Goal: Task Accomplishment & Management: Use online tool/utility

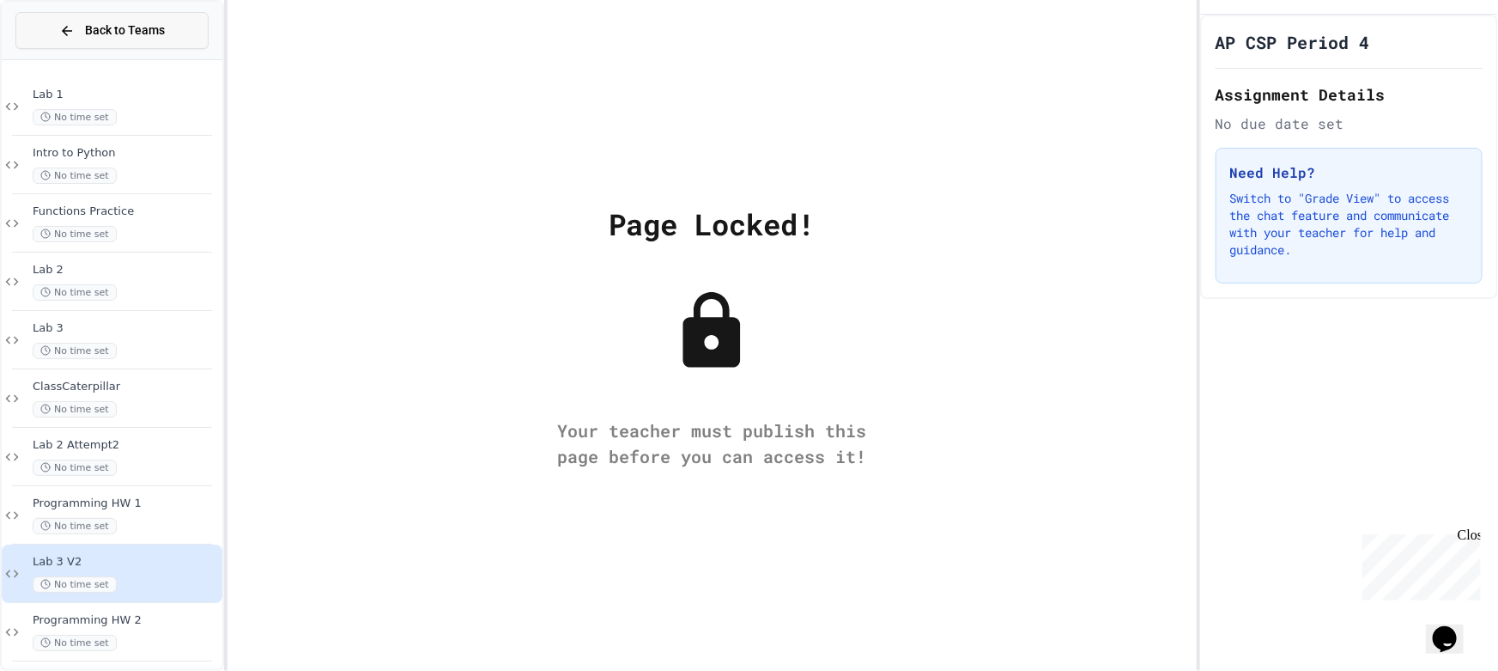
click at [112, 29] on span "Back to Teams" at bounding box center [125, 30] width 80 height 18
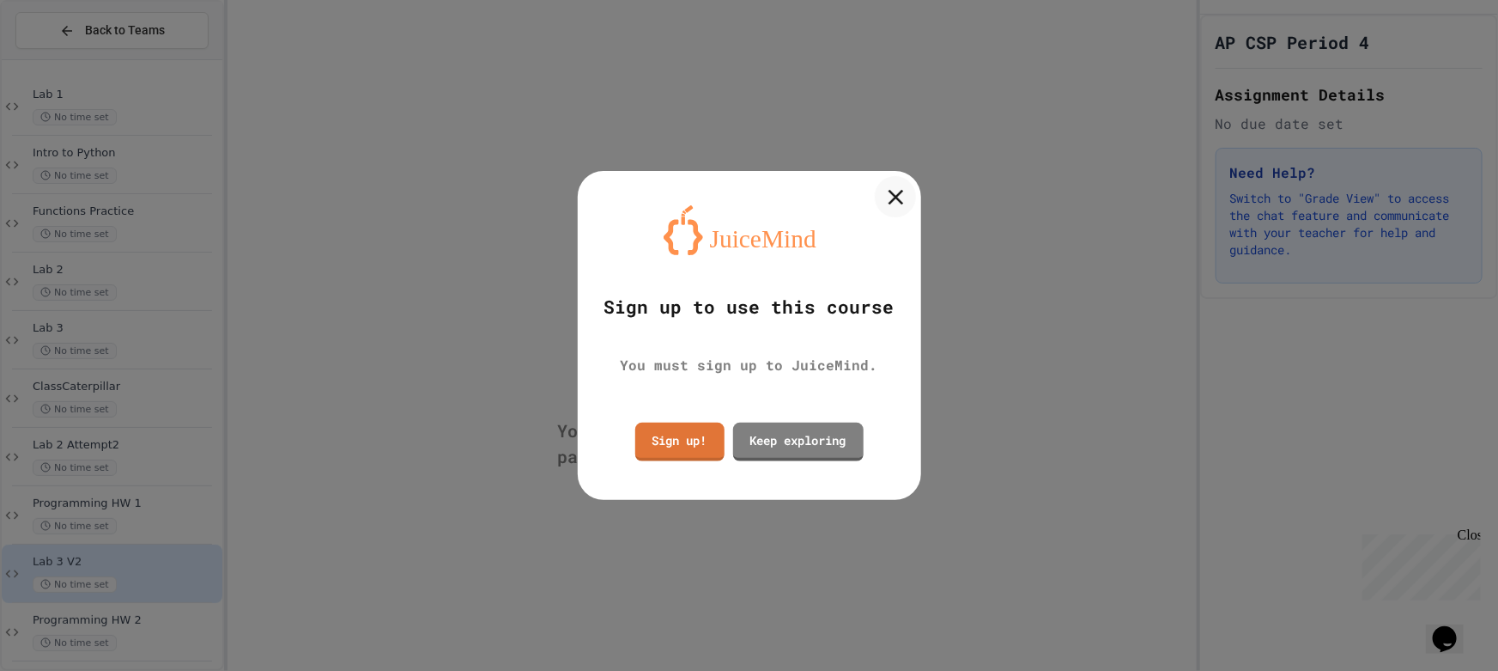
click at [889, 198] on icon at bounding box center [896, 197] width 26 height 26
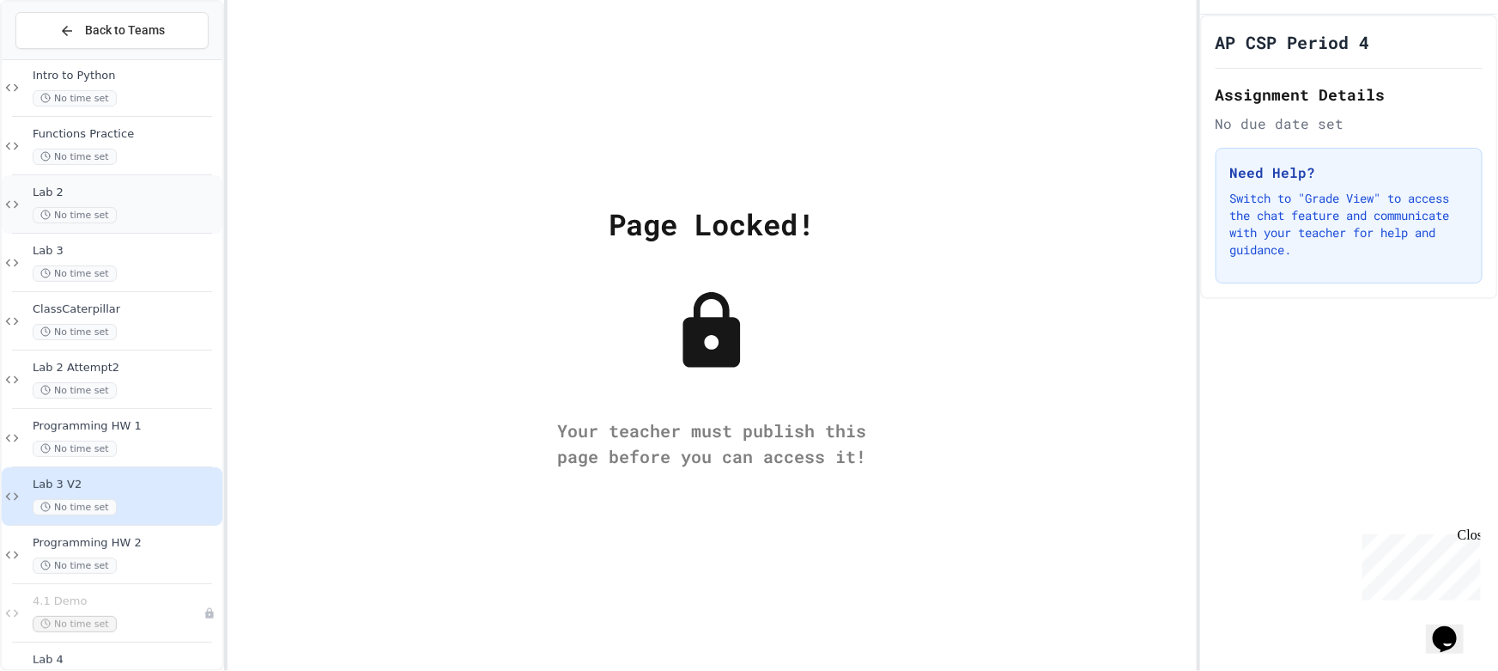
scroll to position [77, 0]
click at [148, 33] on span "Back to Teams" at bounding box center [125, 30] width 80 height 18
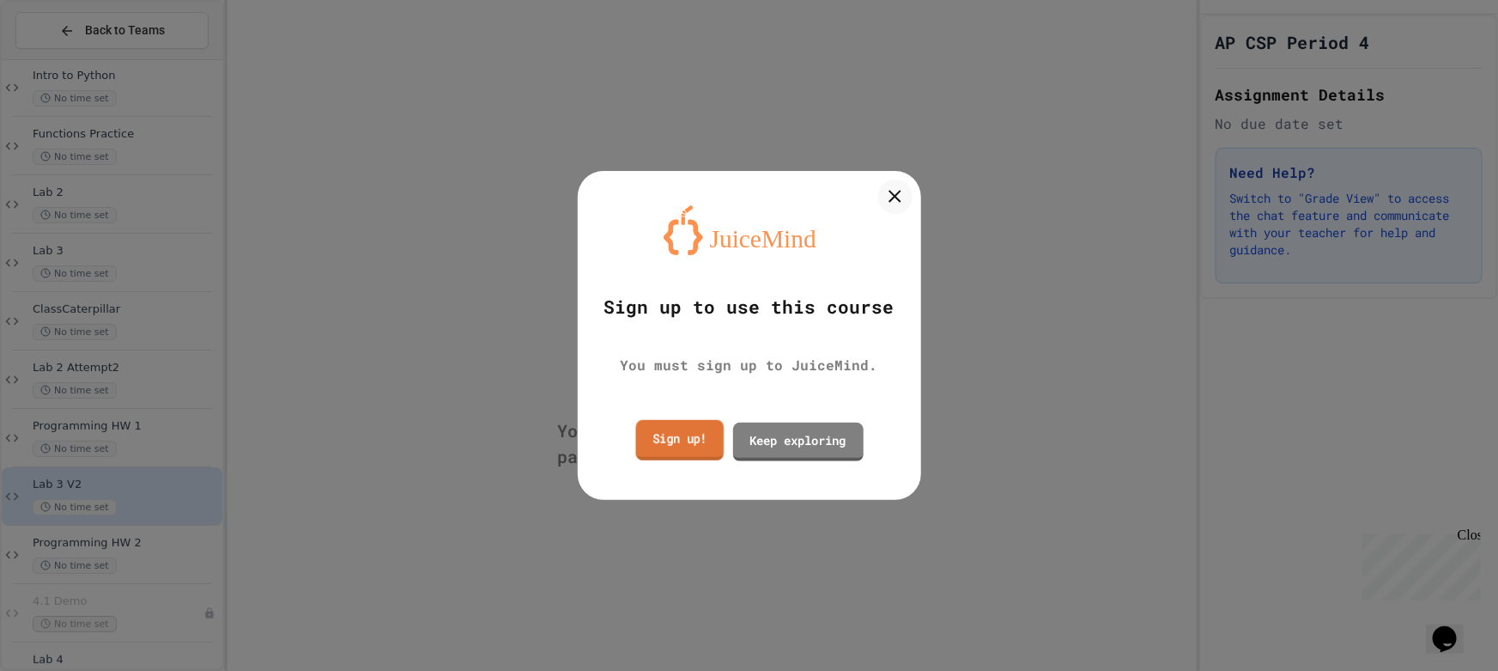
click at [700, 435] on link "Sign up!" at bounding box center [679, 440] width 88 height 40
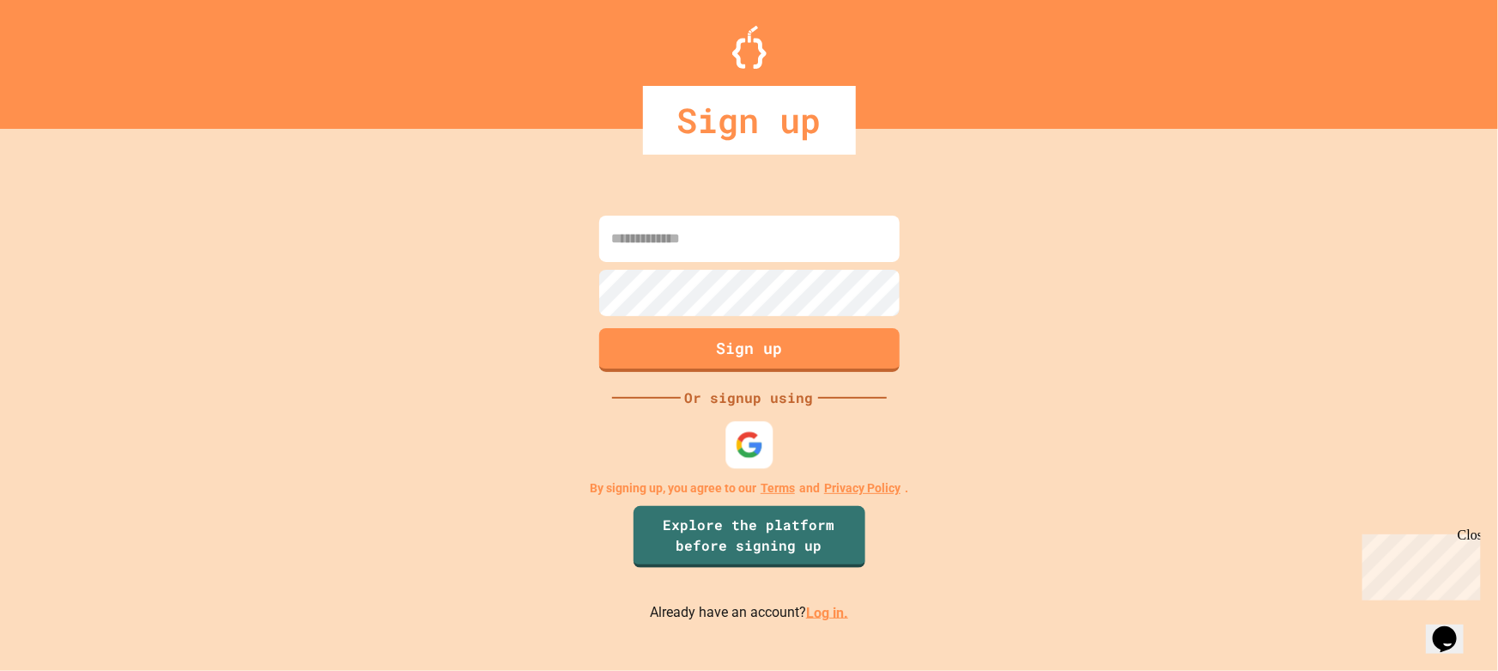
click at [748, 442] on img at bounding box center [749, 444] width 28 height 28
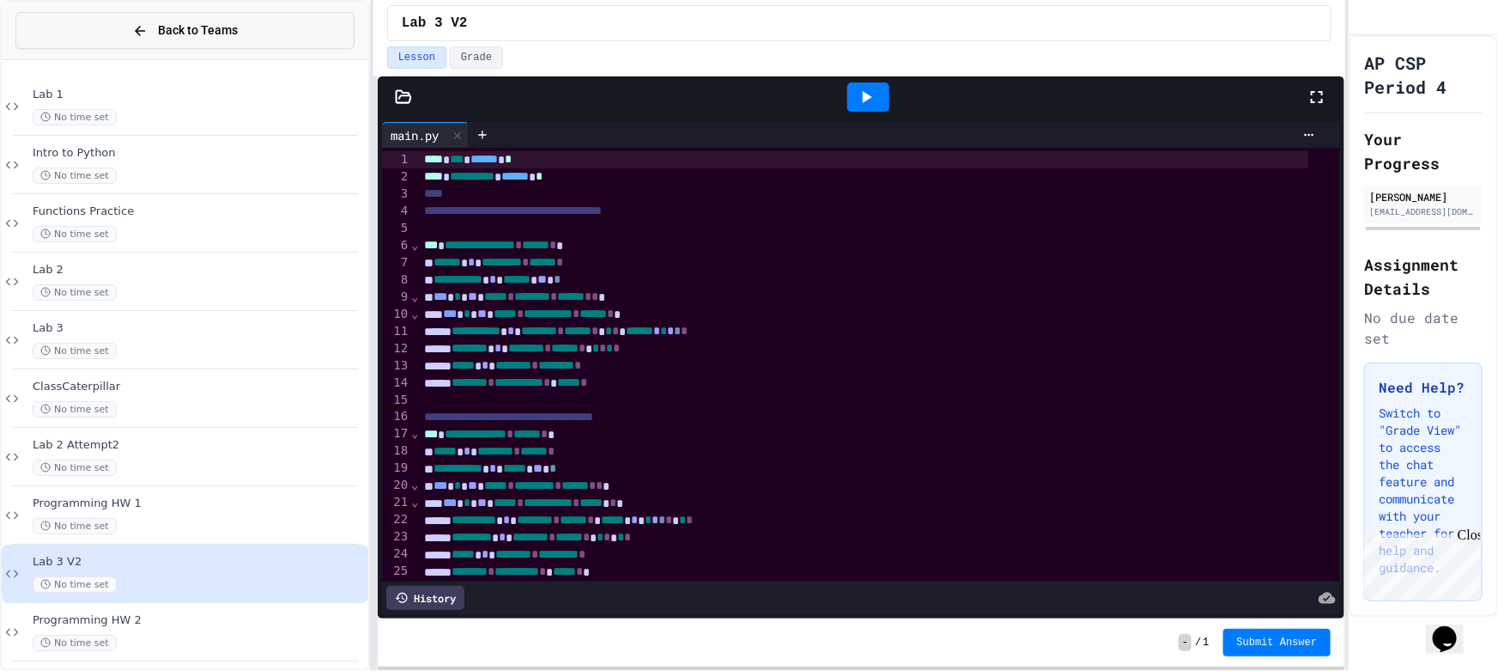
click at [197, 33] on span "Back to Teams" at bounding box center [198, 30] width 80 height 18
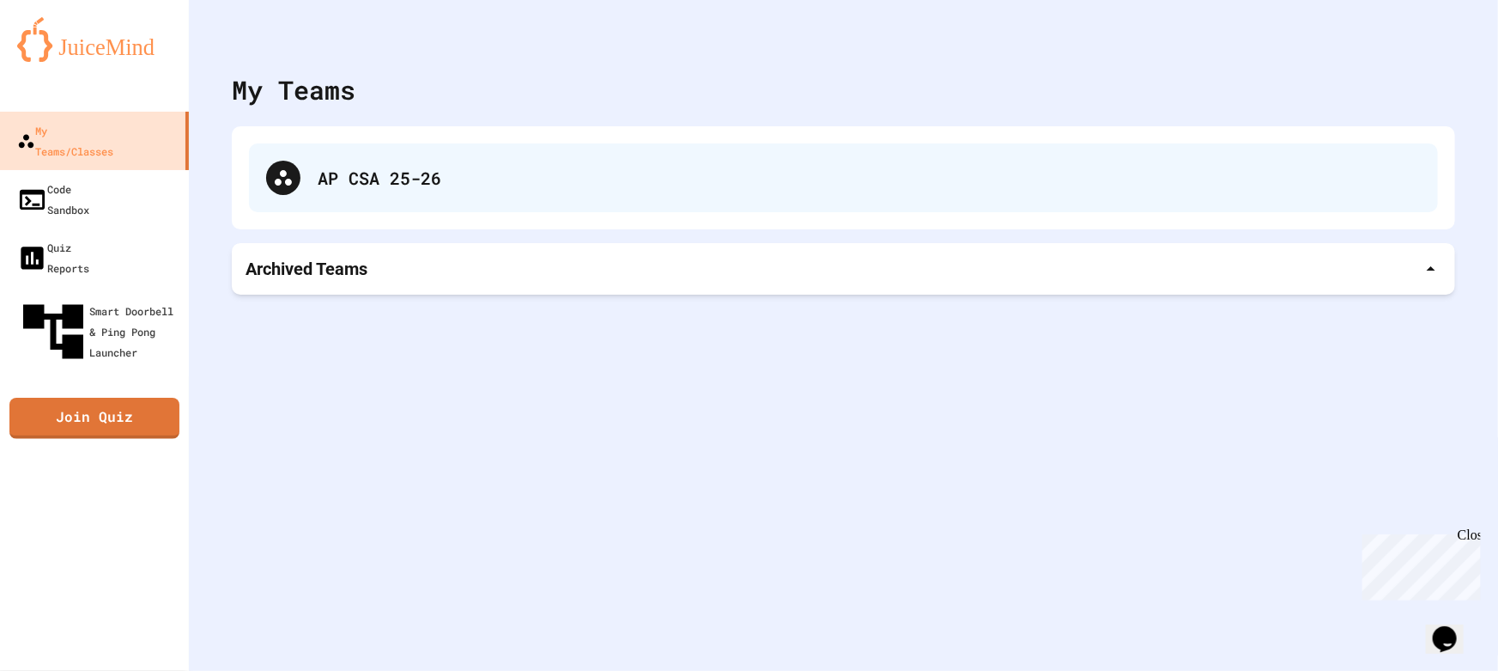
click at [452, 163] on div "AP CSA 25-26" at bounding box center [843, 177] width 1189 height 69
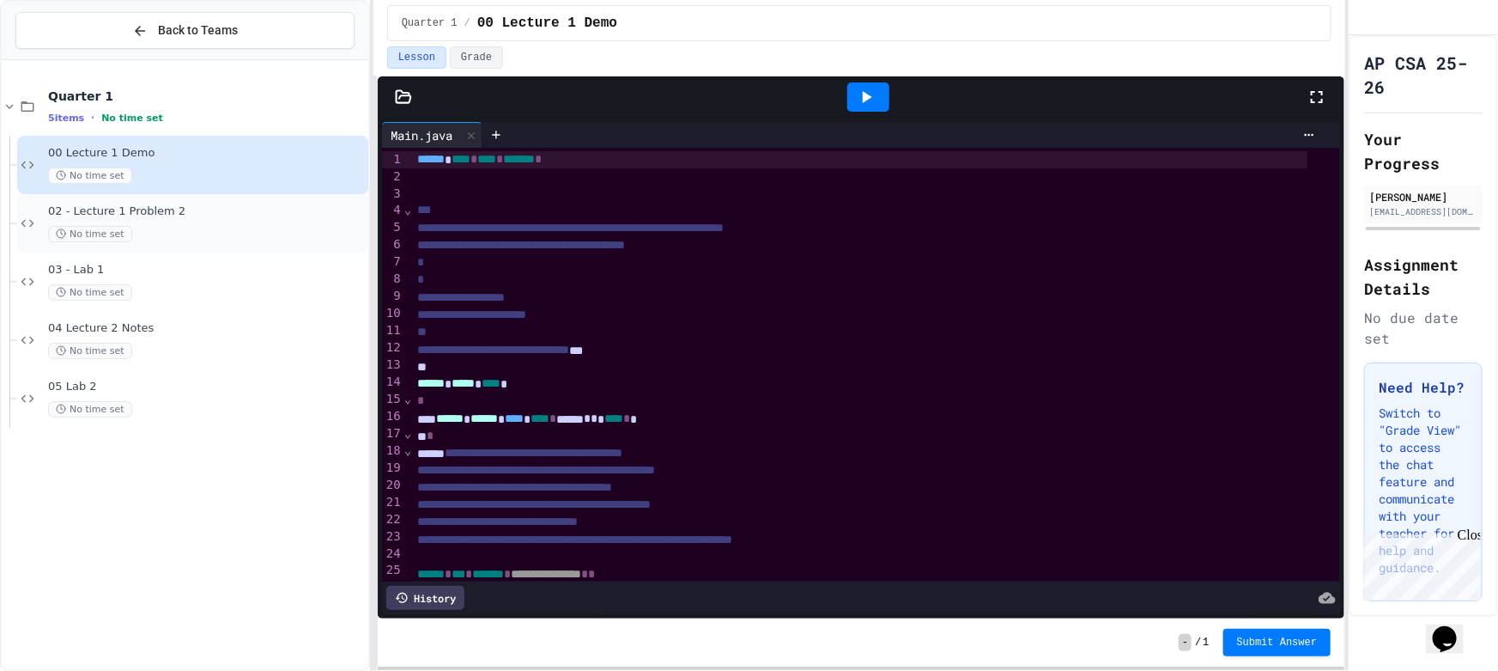
click at [238, 212] on span "02 - Lecture 1 Problem 2" at bounding box center [206, 211] width 317 height 15
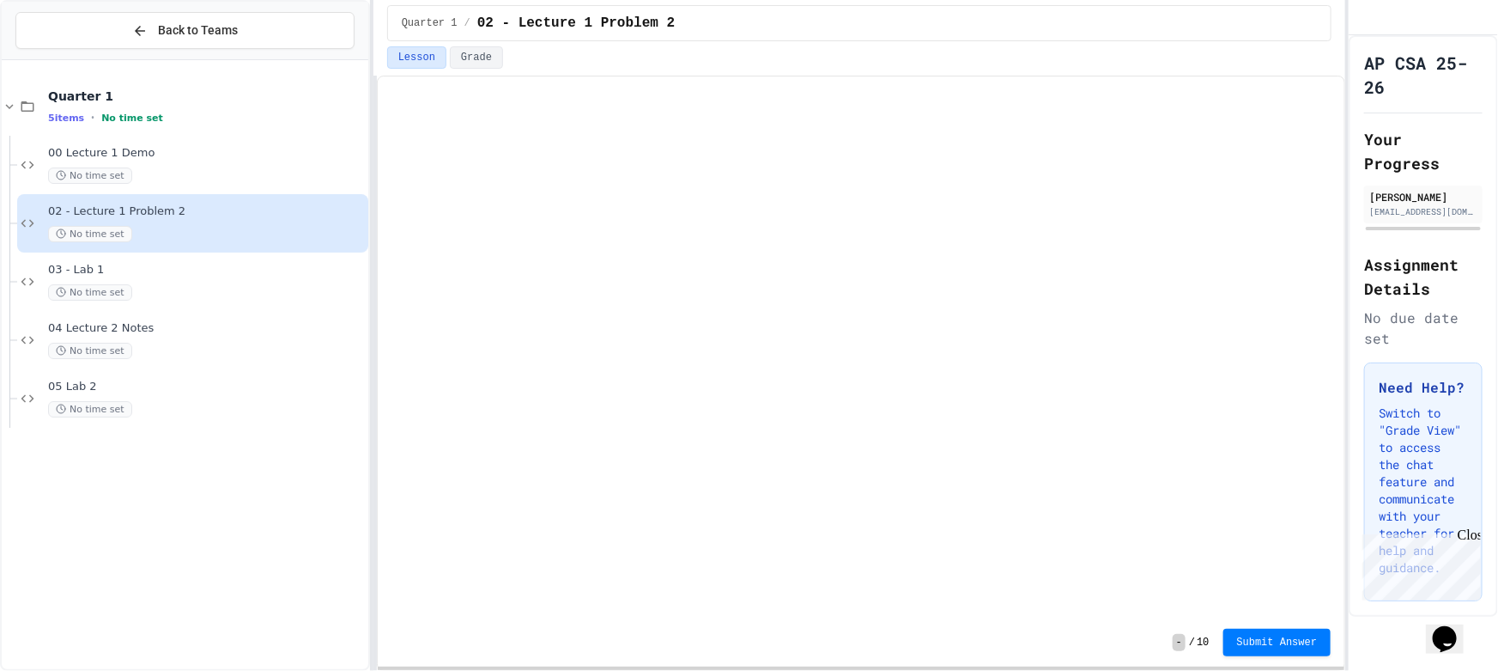
click at [184, 377] on div "05 Lab 2 No time set" at bounding box center [192, 398] width 351 height 58
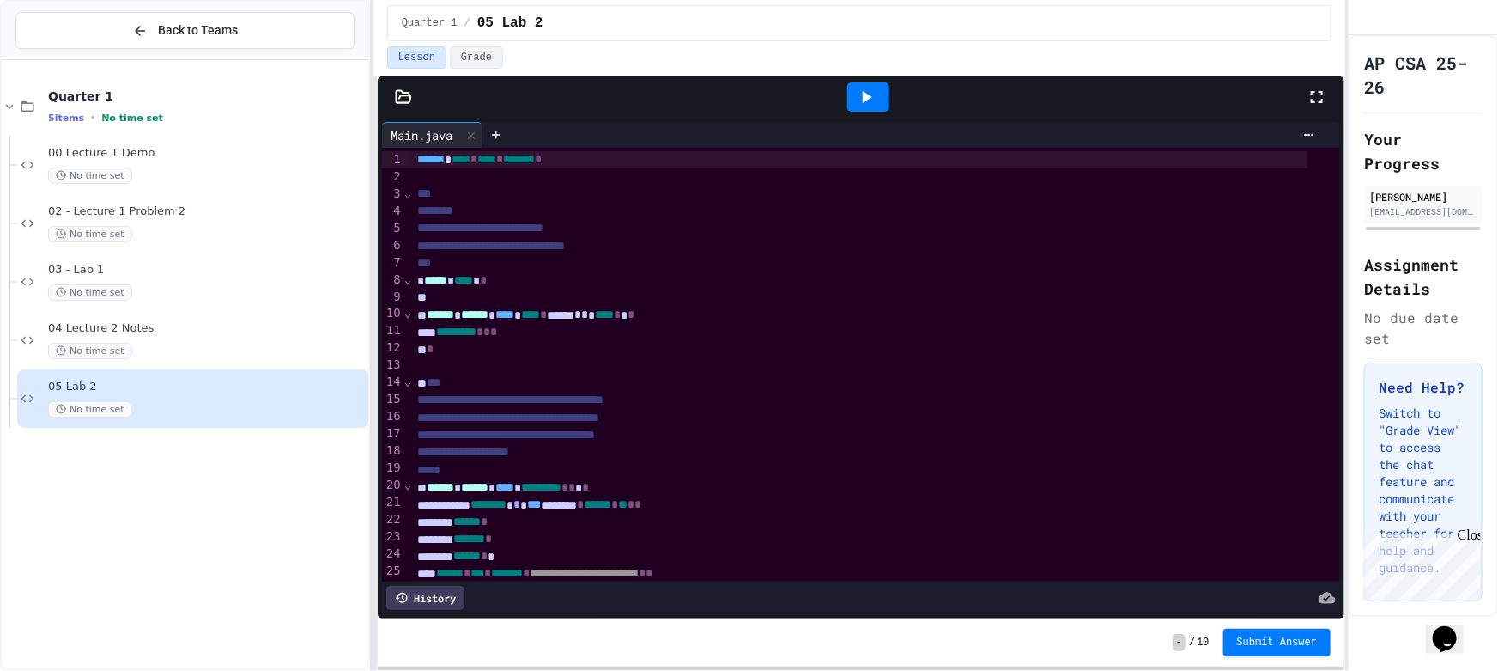
click at [870, 96] on icon at bounding box center [867, 97] width 9 height 12
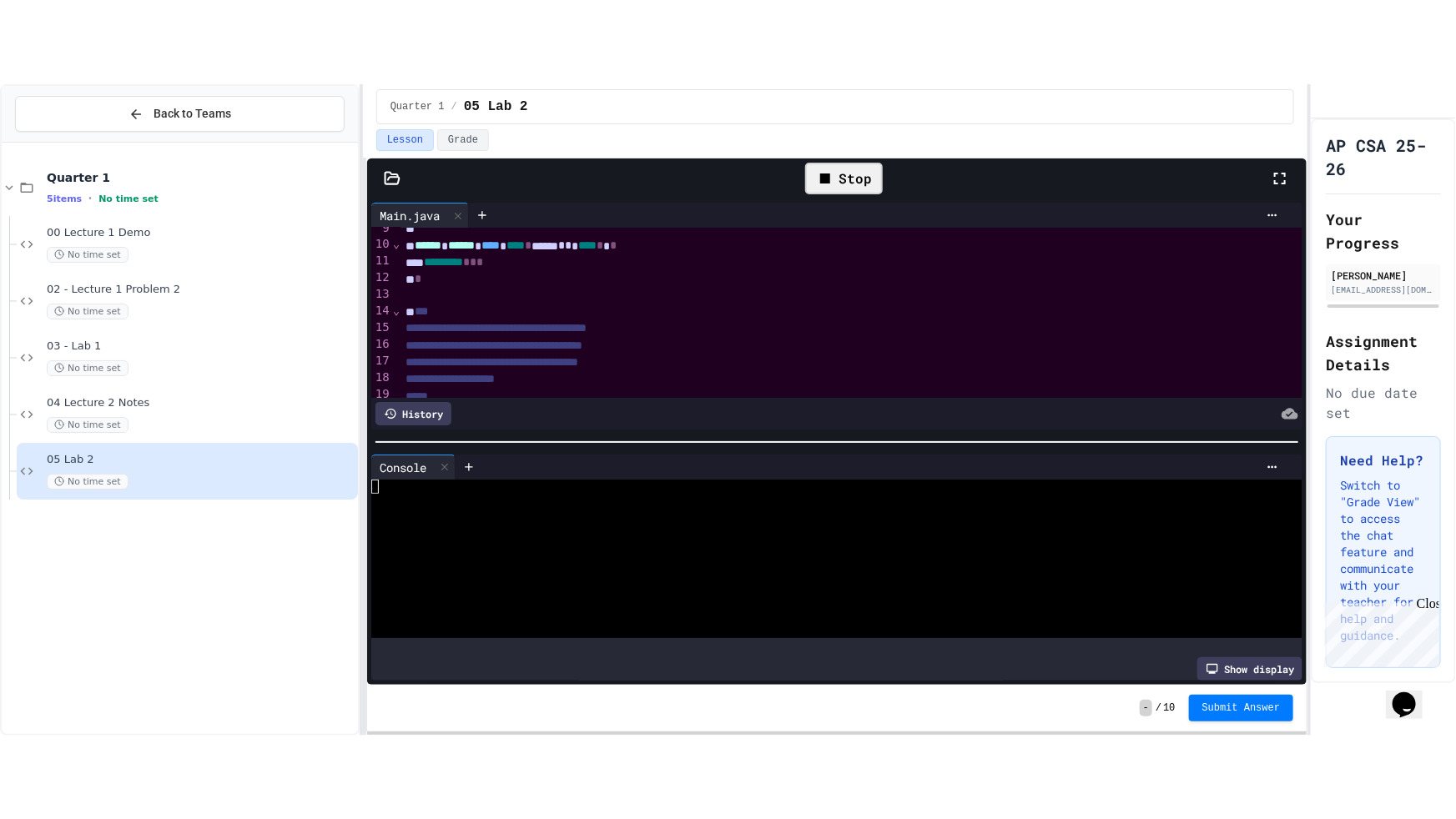
scroll to position [151, 0]
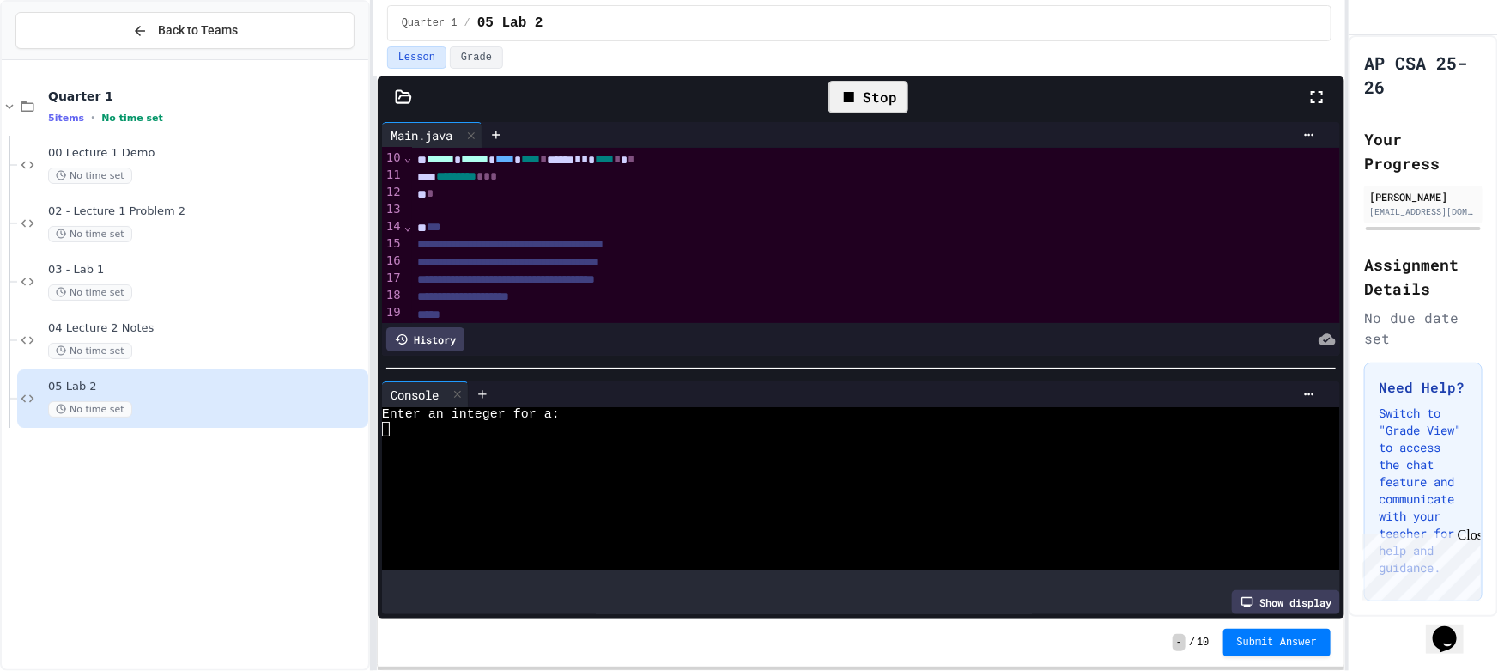
click at [1324, 97] on icon at bounding box center [1317, 97] width 21 height 21
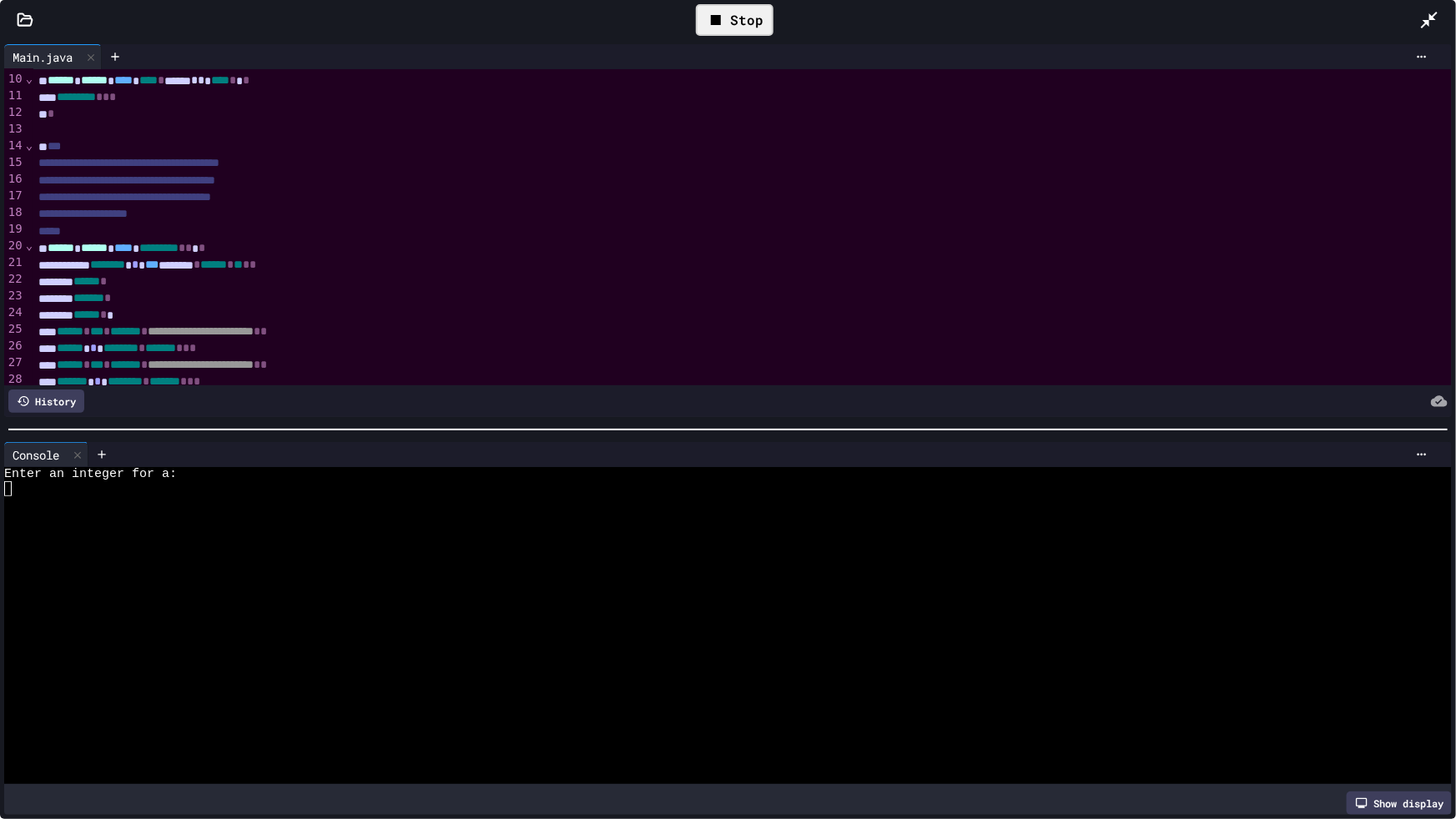
click at [737, 24] on div "Stop" at bounding box center [735, 19] width 78 height 32
click at [1415, 448] on icon at bounding box center [1422, 455] width 14 height 14
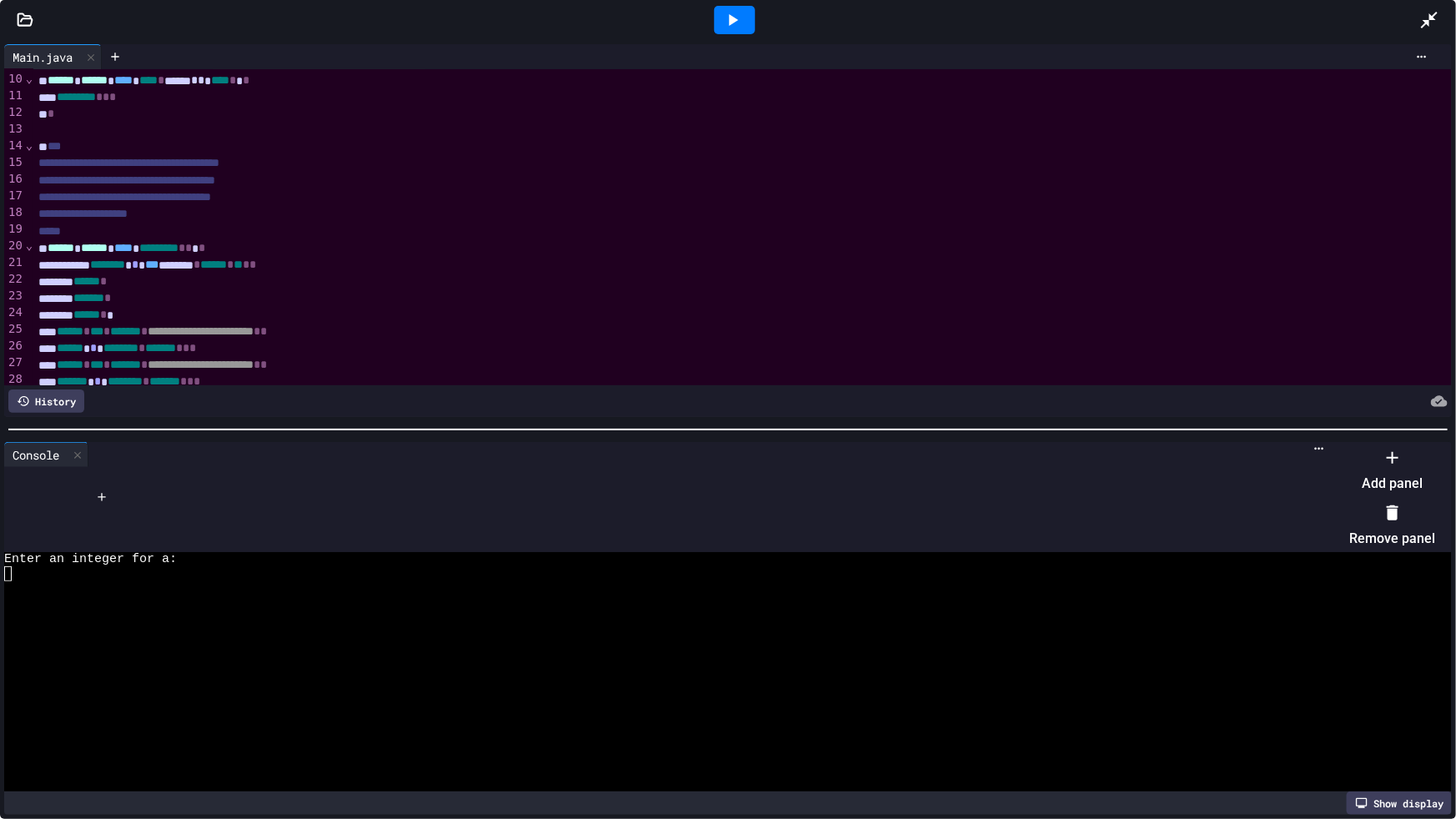
click at [1385, 500] on li "Remove panel" at bounding box center [1392, 525] width 86 height 53
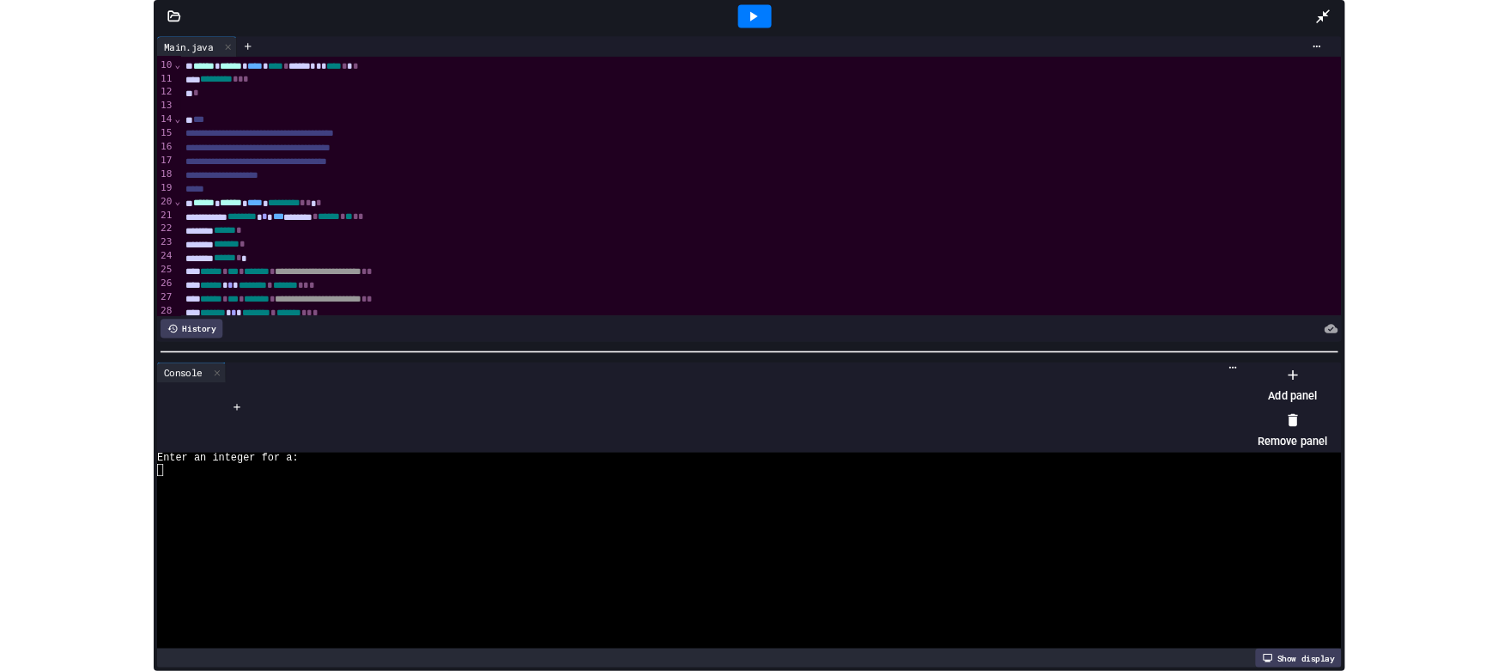
scroll to position [0, 0]
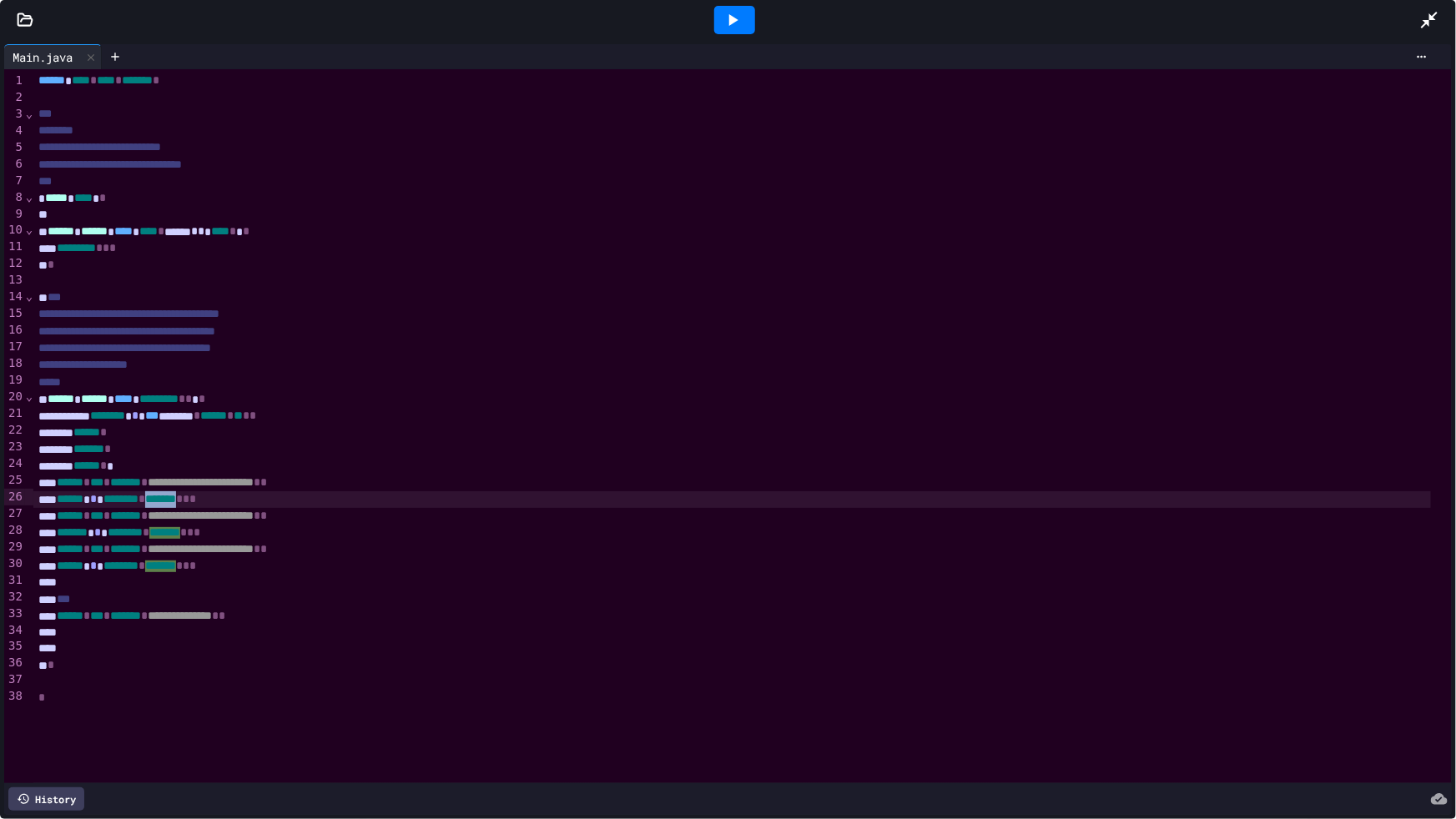
drag, startPoint x: 221, startPoint y: 495, endPoint x: 180, endPoint y: 496, distance: 41.0
click at [176, 496] on span "*******" at bounding box center [160, 498] width 31 height 12
click at [1420, 16] on icon at bounding box center [1429, 19] width 20 height 20
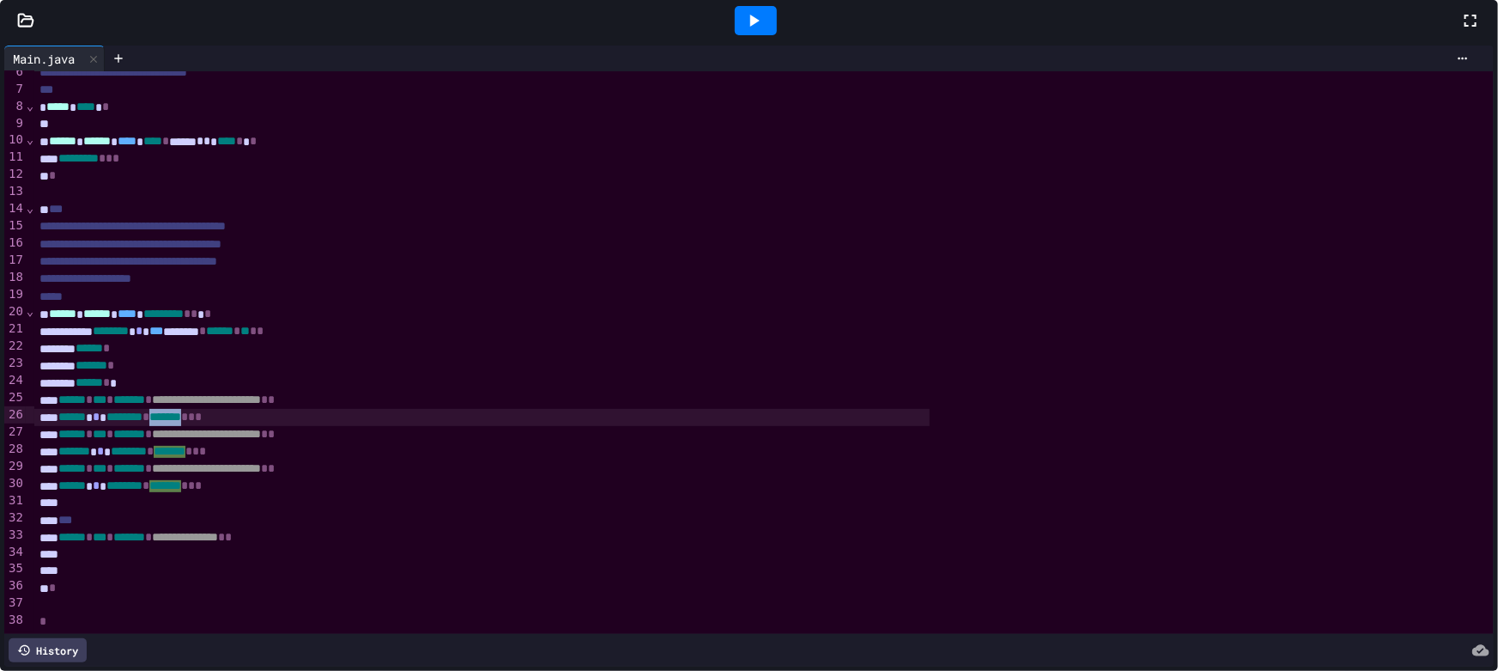
scroll to position [155, 0]
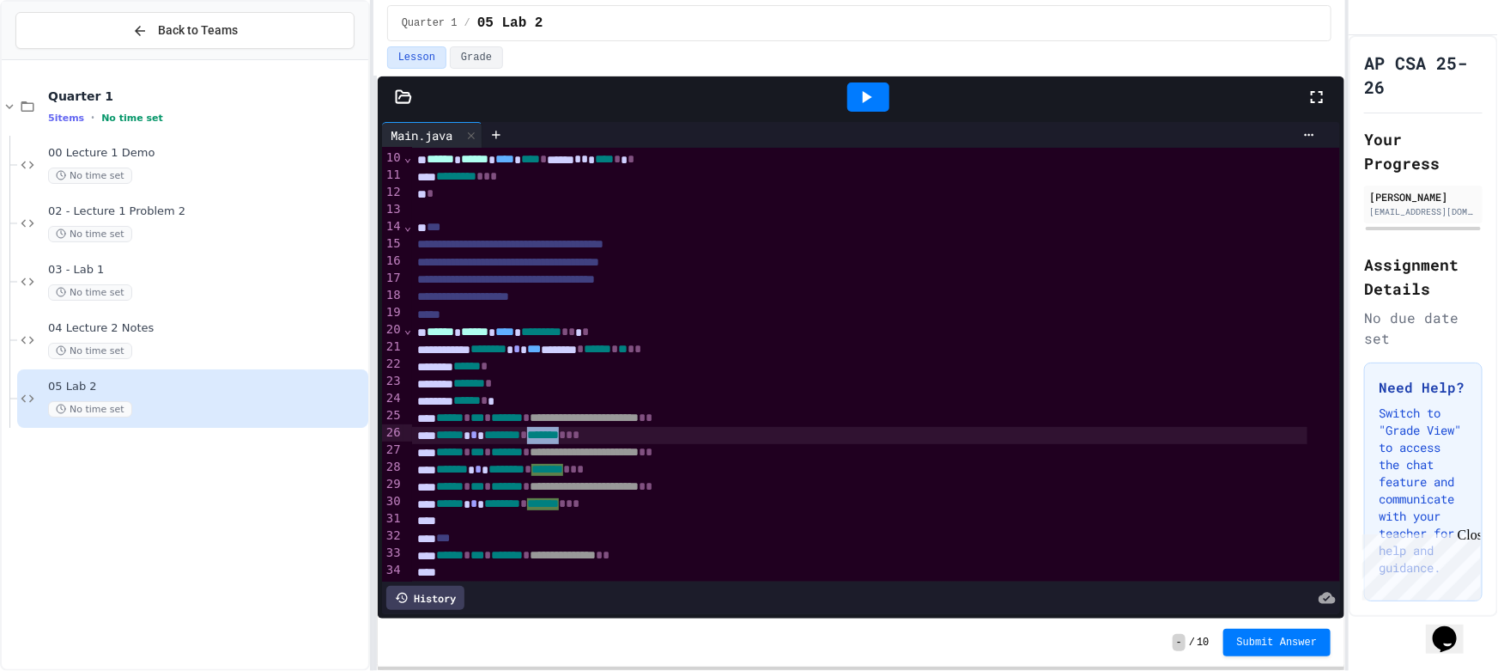
click at [559, 430] on span "*******" at bounding box center [543, 434] width 32 height 12
drag, startPoint x: 588, startPoint y: 430, endPoint x: 606, endPoint y: 431, distance: 18.1
click at [606, 431] on div "****** * ******** * ******* * * *" at bounding box center [859, 435] width 895 height 17
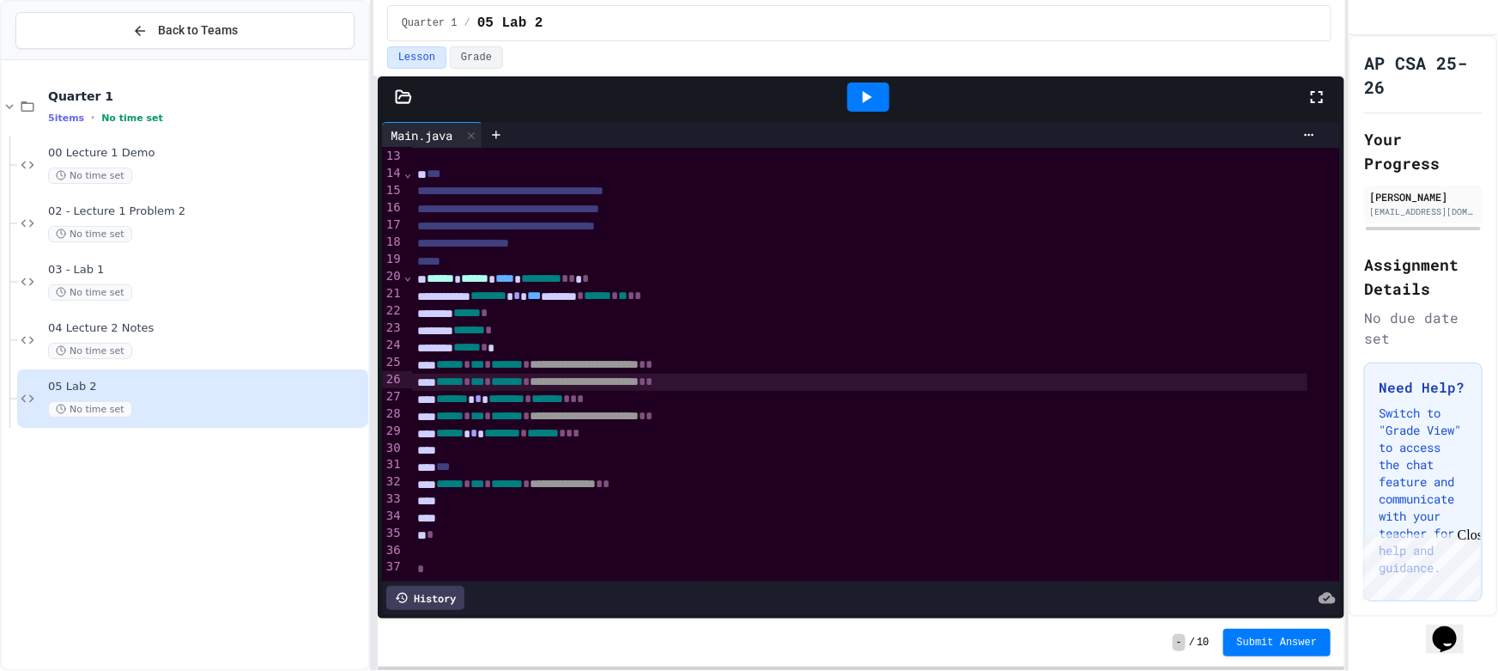
scroll to position [228, 0]
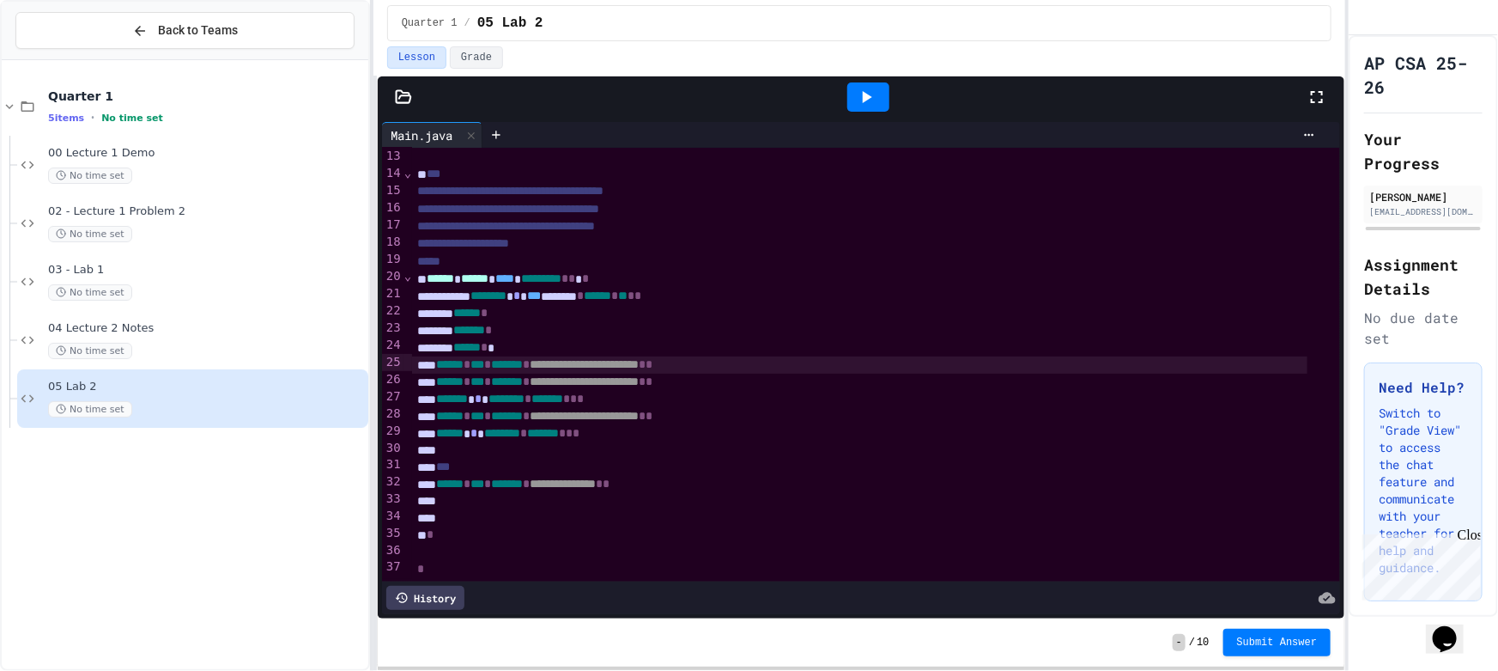
click at [763, 356] on div "**********" at bounding box center [859, 364] width 895 height 17
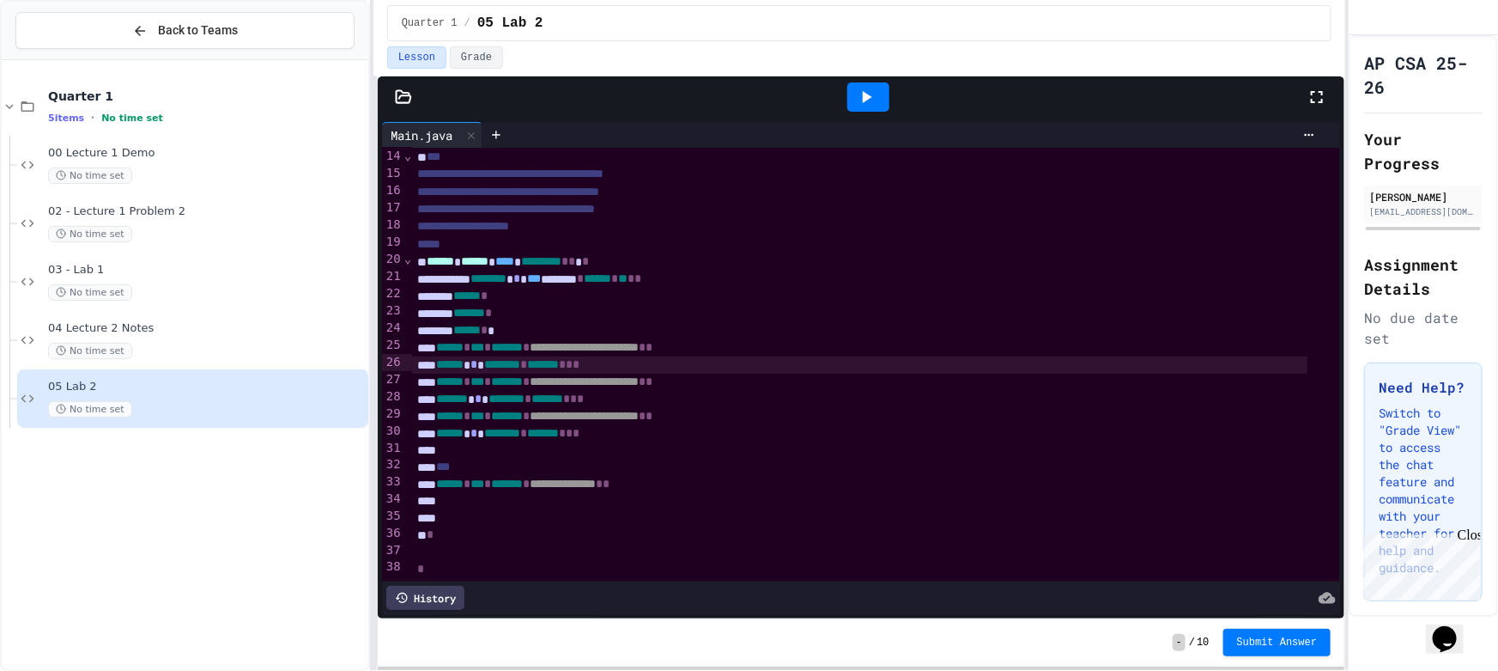
click at [858, 92] on icon at bounding box center [866, 97] width 21 height 21
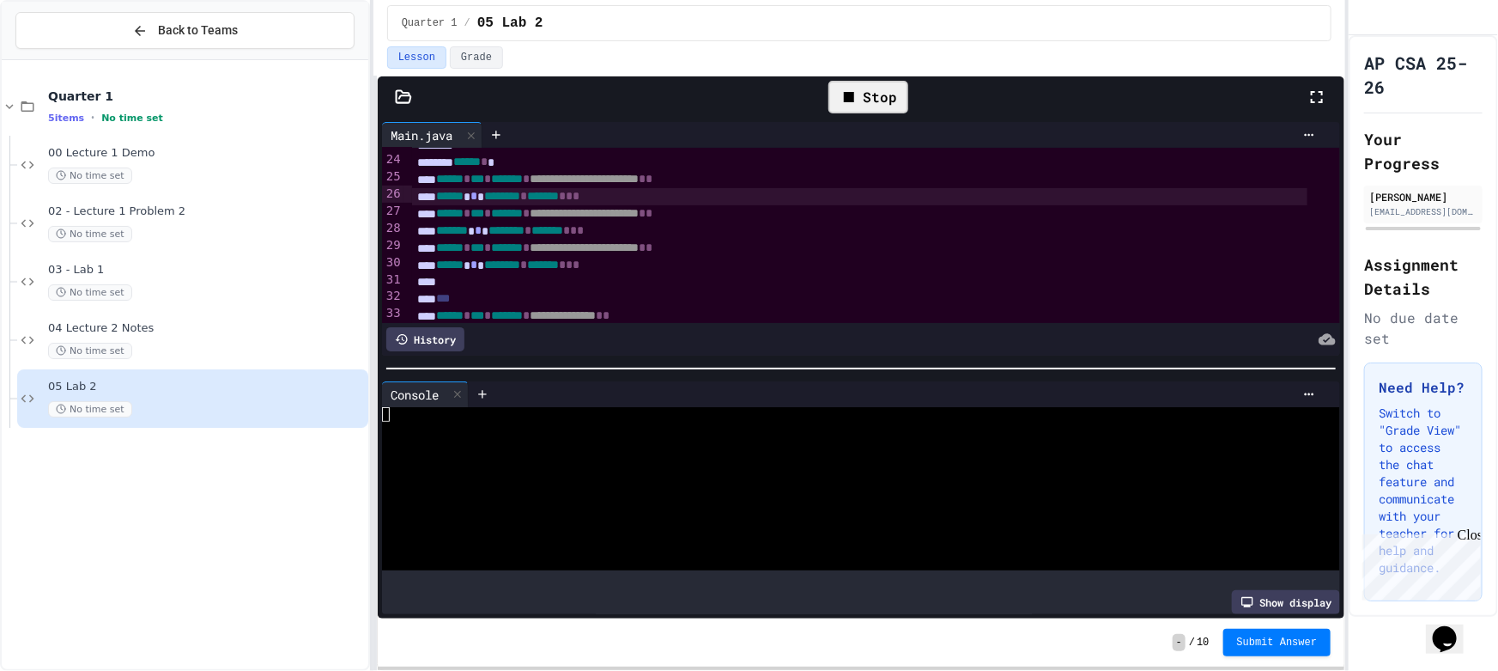
scroll to position [385, 0]
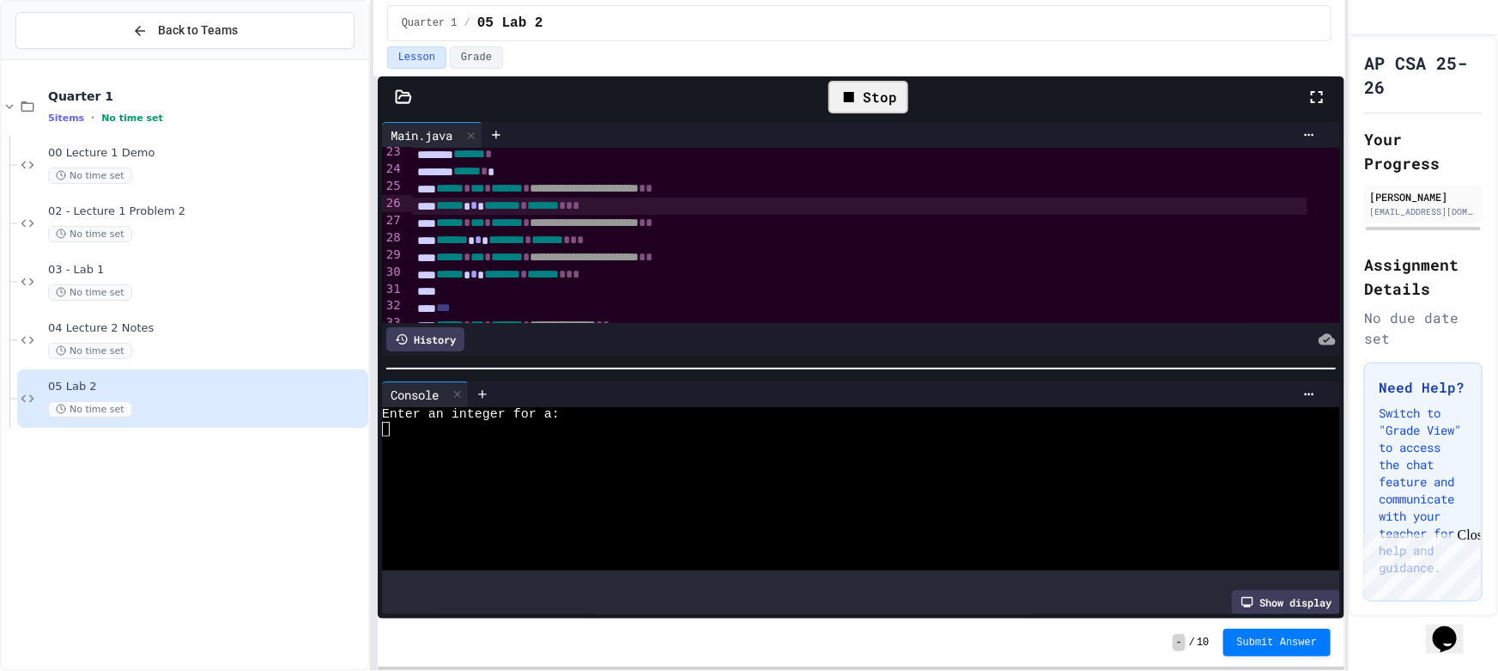
click at [654, 200] on div "****** * ******** * ******* * * *" at bounding box center [859, 205] width 895 height 17
click at [559, 203] on span "*******" at bounding box center [543, 205] width 32 height 12
click at [880, 100] on div "Stop" at bounding box center [869, 97] width 80 height 33
click at [880, 100] on div at bounding box center [868, 96] width 42 height 29
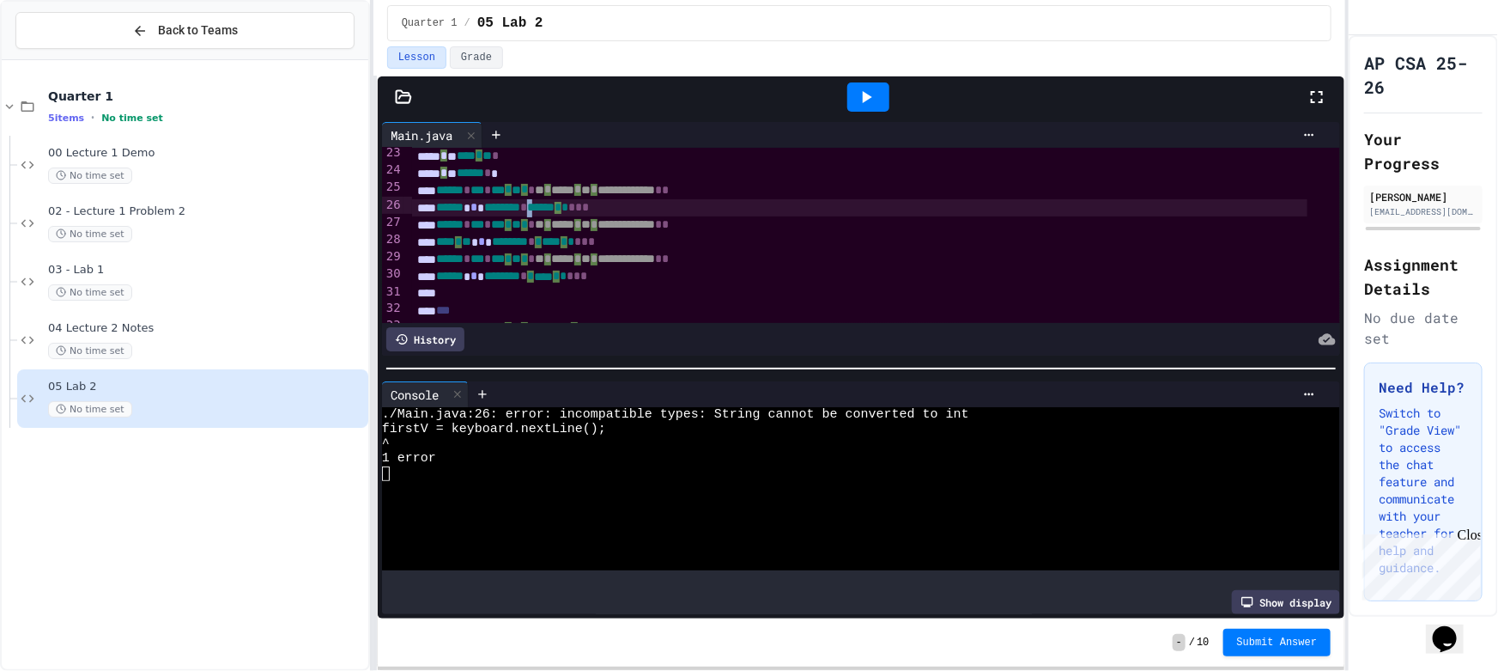
scroll to position [385, 0]
drag, startPoint x: 563, startPoint y: 199, endPoint x: 611, endPoint y: 202, distance: 48.1
click at [563, 202] on span "********" at bounding box center [545, 204] width 36 height 12
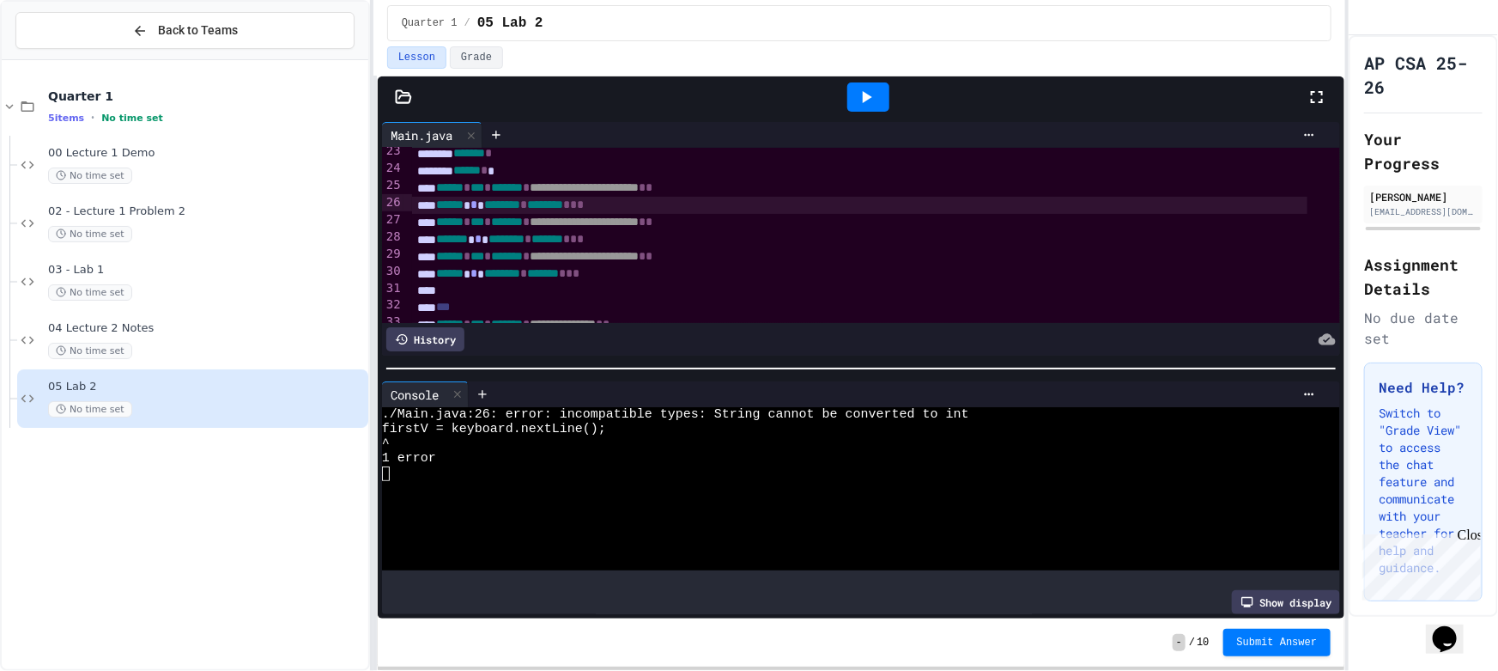
click at [577, 202] on span "*" at bounding box center [573, 204] width 7 height 12
click at [864, 92] on icon at bounding box center [866, 97] width 21 height 21
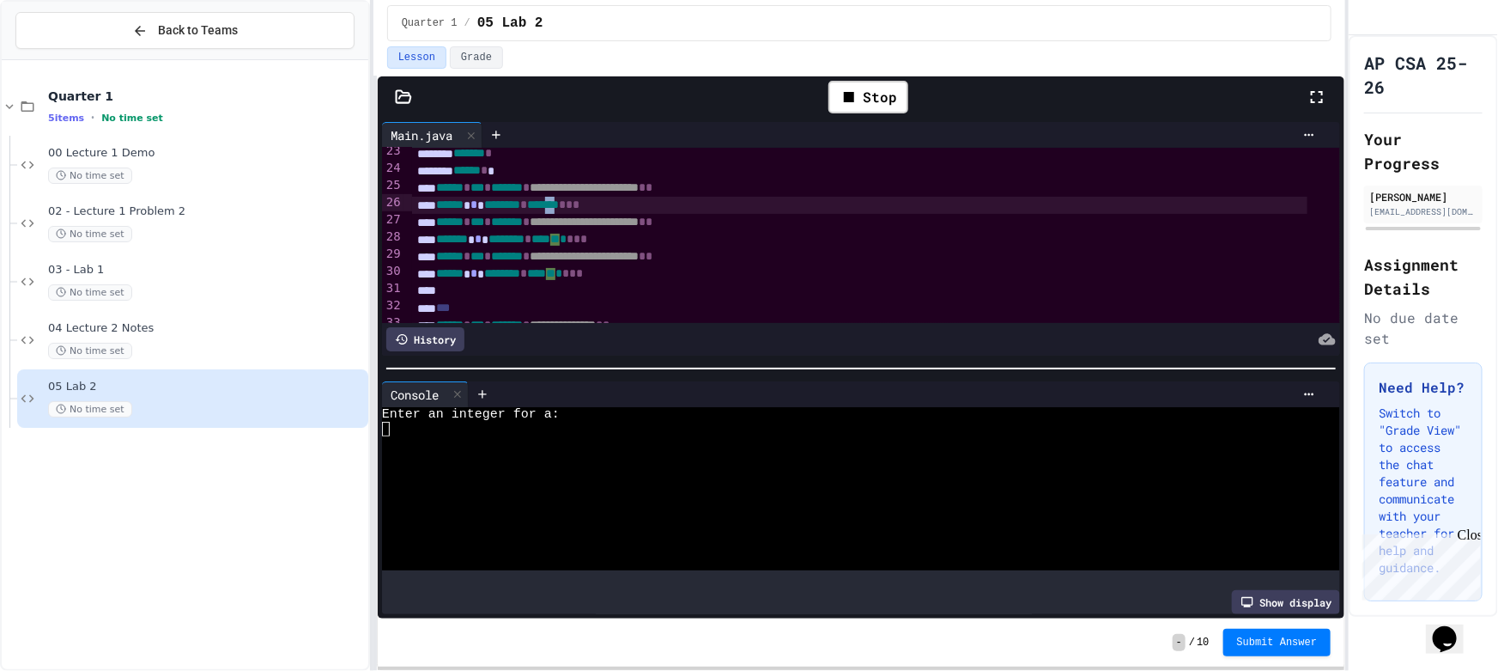
drag, startPoint x: 587, startPoint y: 199, endPoint x: 604, endPoint y: 200, distance: 16.3
click at [559, 200] on span "*******" at bounding box center [543, 204] width 32 height 12
click at [876, 94] on div "Stop" at bounding box center [869, 97] width 80 height 33
click at [876, 94] on div at bounding box center [868, 96] width 42 height 29
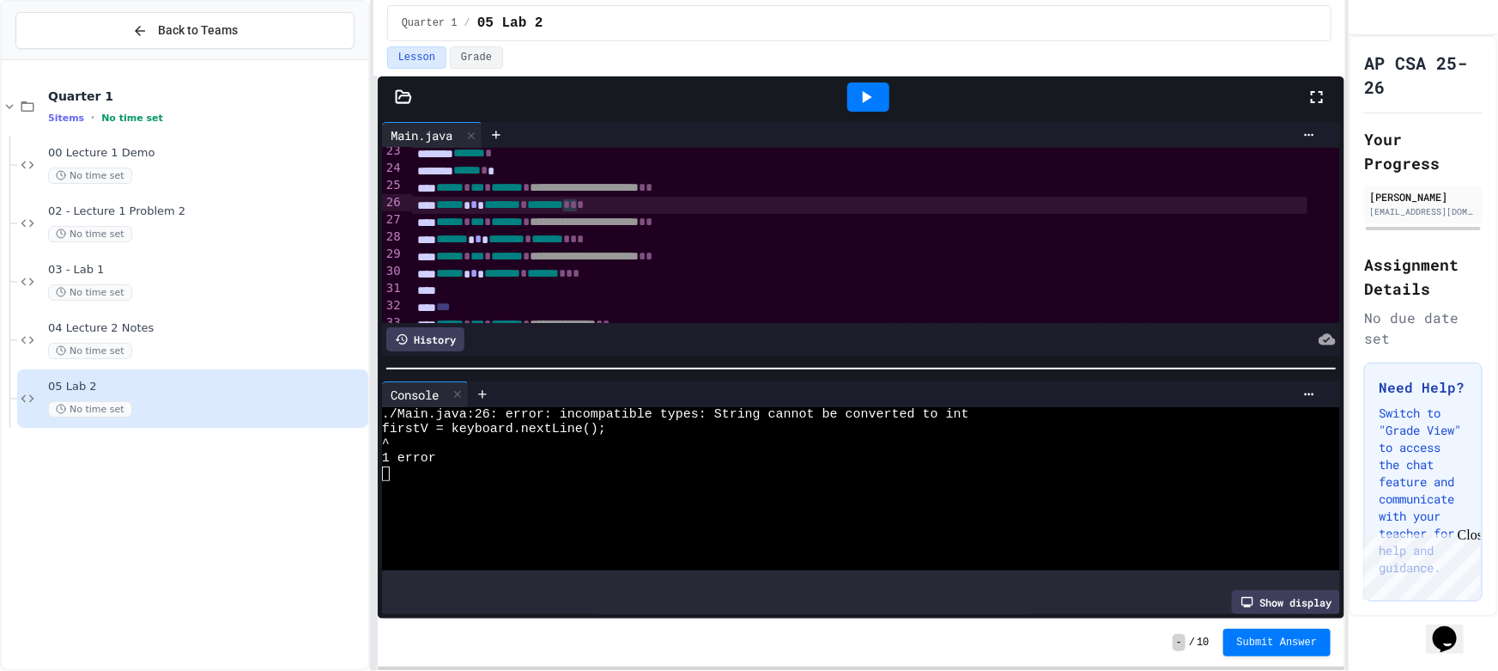
click at [570, 201] on span "*" at bounding box center [566, 204] width 7 height 12
click at [865, 88] on icon at bounding box center [866, 97] width 21 height 21
